Goal: Task Accomplishment & Management: Complete application form

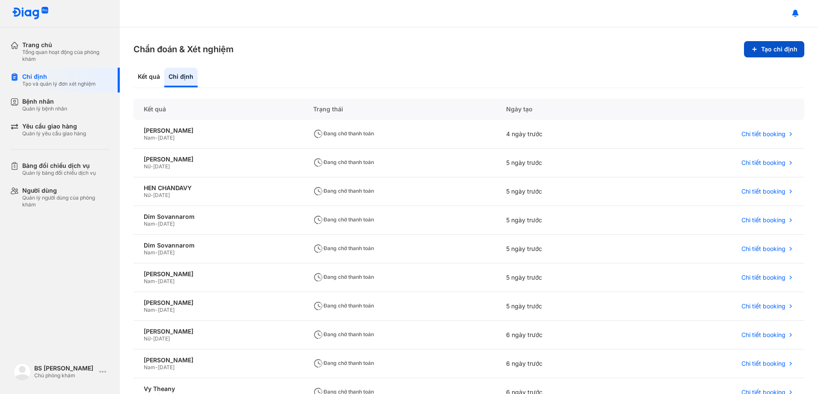
click at [771, 47] on button "Tạo chỉ định" at bounding box center [774, 49] width 60 height 16
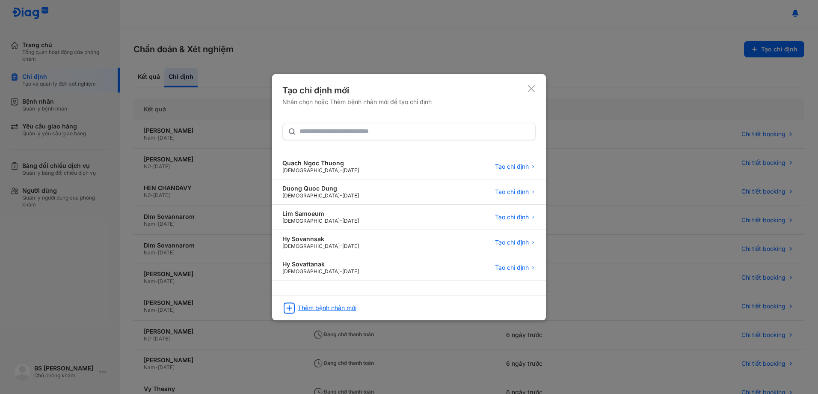
click at [335, 305] on div "Thêm bệnh nhân mới" at bounding box center [327, 308] width 59 height 8
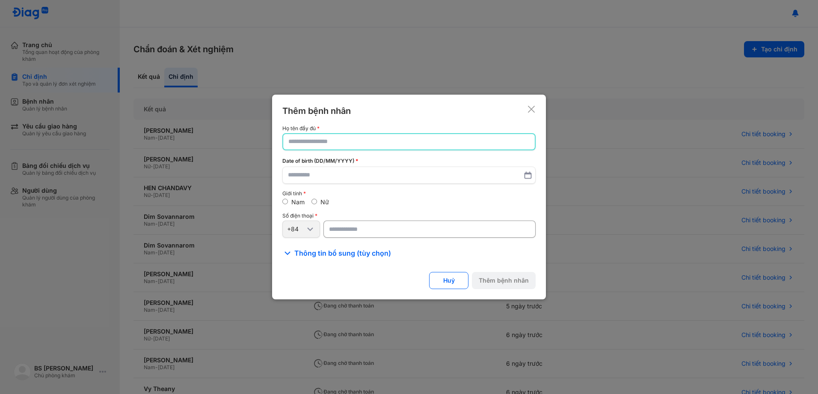
click at [349, 142] on input "text" at bounding box center [408, 141] width 241 height 15
type input "*"
type input "**********"
click at [328, 178] on input "text" at bounding box center [409, 175] width 242 height 15
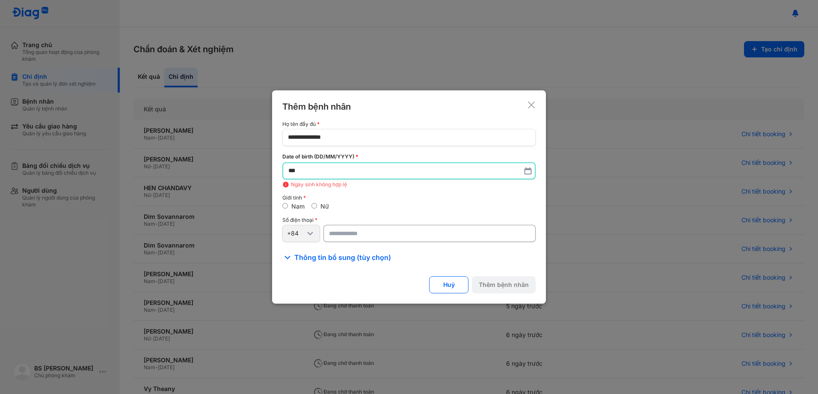
type input "*"
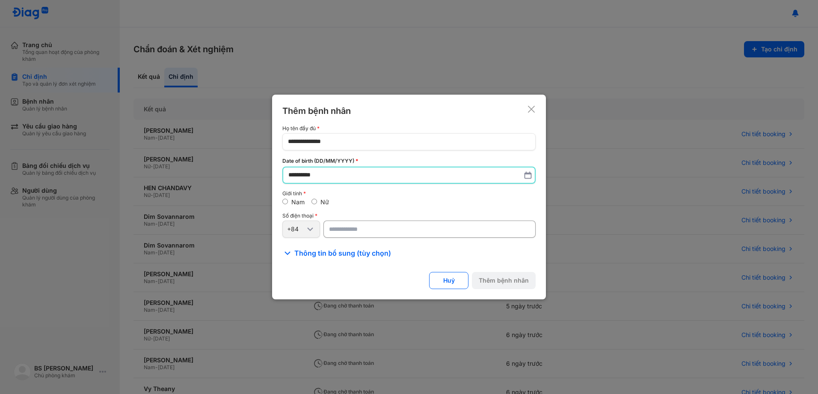
type input "**********"
click at [343, 225] on input "number" at bounding box center [429, 229] width 212 height 17
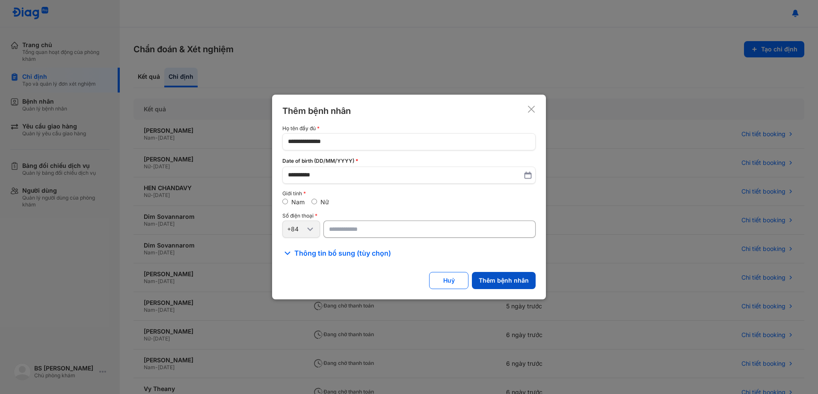
type input "**********"
drag, startPoint x: 499, startPoint y: 281, endPoint x: 494, endPoint y: 277, distance: 6.7
click at [499, 279] on button "Thêm bệnh nhân" at bounding box center [504, 280] width 64 height 17
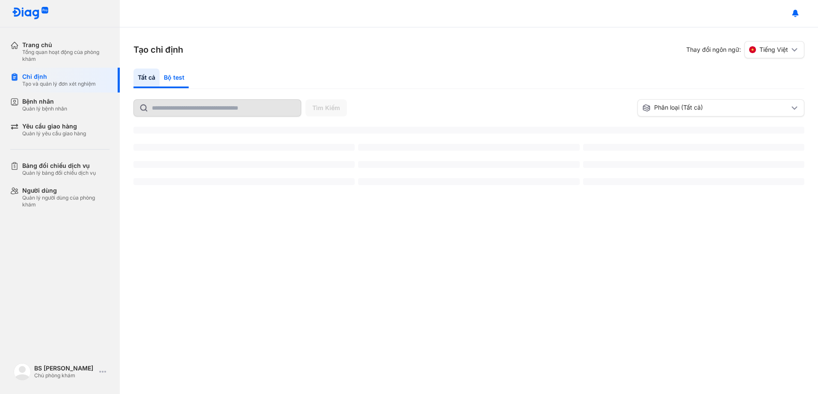
click at [171, 75] on div "Bộ test" at bounding box center [174, 78] width 29 height 20
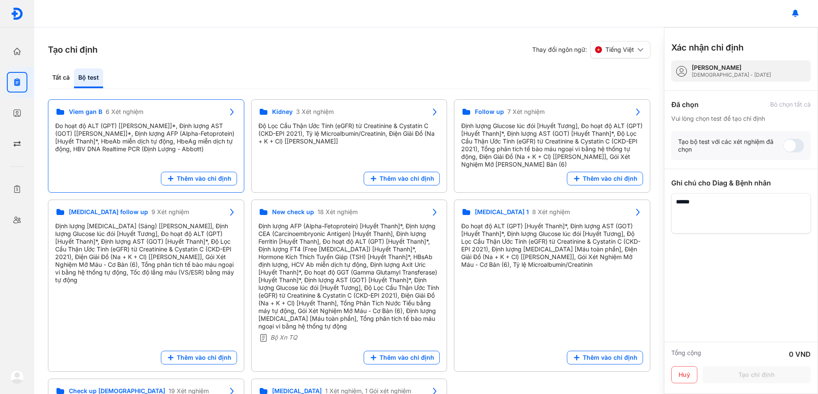
click at [135, 133] on div "Đo hoạt độ ALT (GPT) [[PERSON_NAME]]*, Định lượng AST (GOT) [[PERSON_NAME]]*, Đ…" at bounding box center [146, 137] width 182 height 31
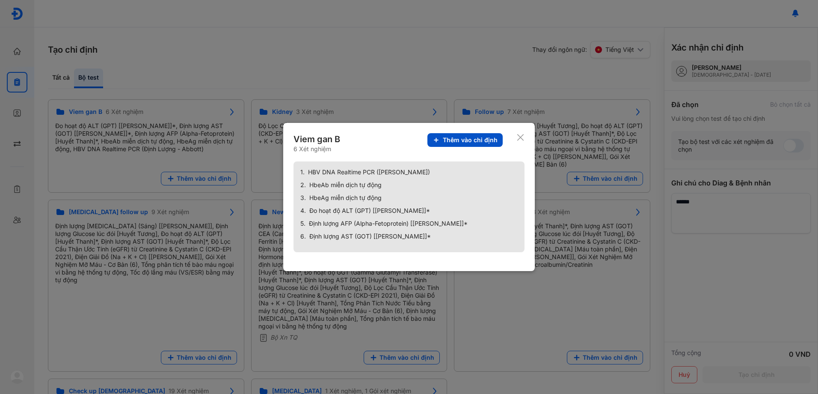
click at [461, 143] on span "Thêm vào chỉ định" at bounding box center [470, 140] width 55 height 8
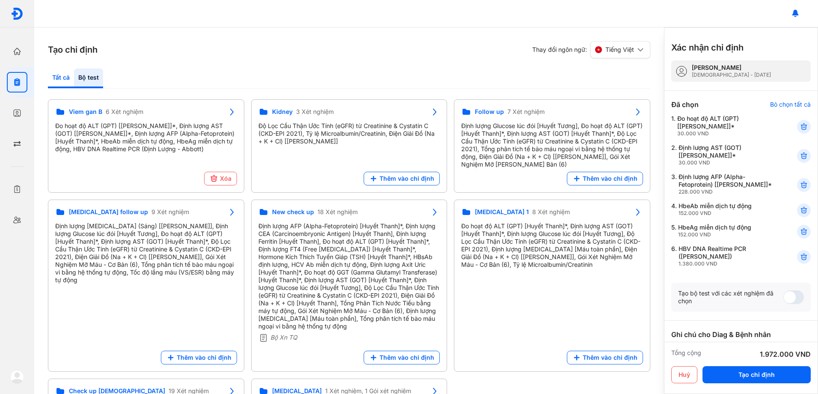
click at [63, 76] on div "Tất cả" at bounding box center [61, 78] width 26 height 20
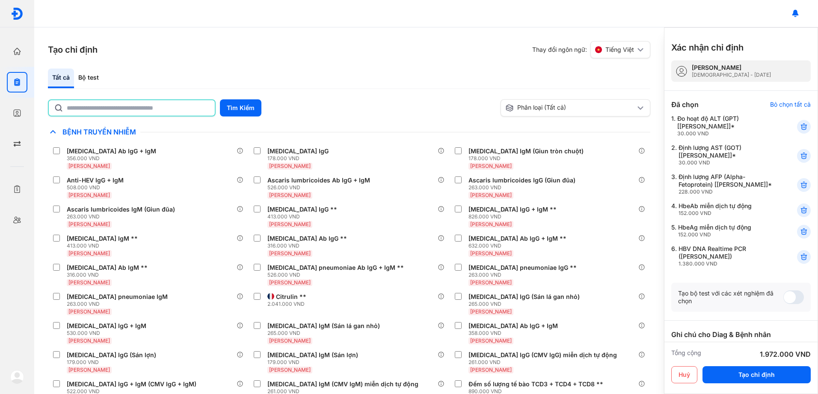
click at [103, 109] on input "text" at bounding box center [138, 107] width 143 height 15
type input "***"
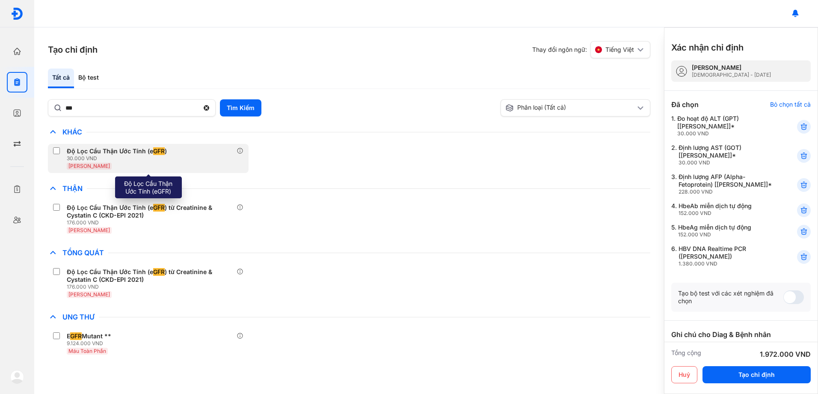
click at [80, 148] on div "Độ Lọc Cầu Thận Ước Tính (e GFR )" at bounding box center [117, 151] width 100 height 8
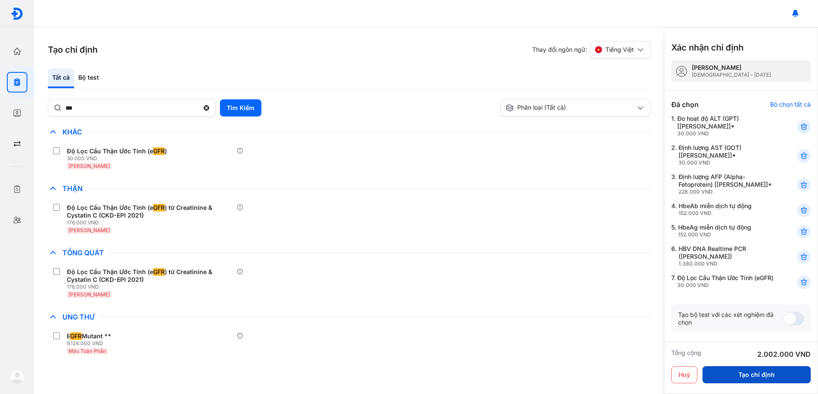
click at [756, 379] on button "Tạo chỉ định" at bounding box center [756, 374] width 108 height 17
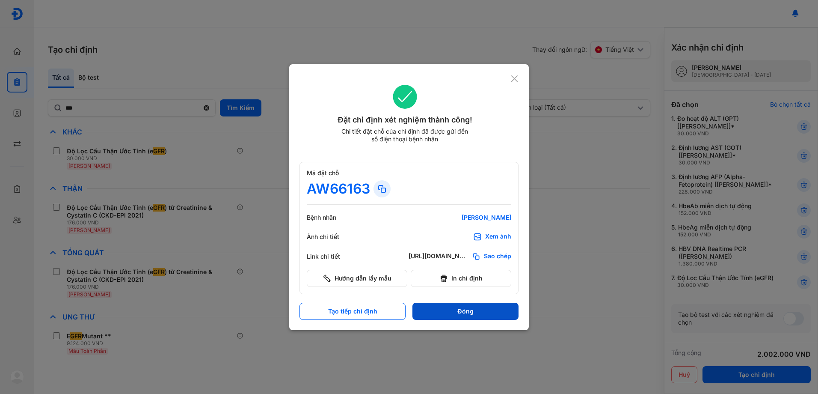
click at [476, 312] on button "Đóng" at bounding box center [465, 310] width 106 height 17
